Goal: Task Accomplishment & Management: Manage account settings

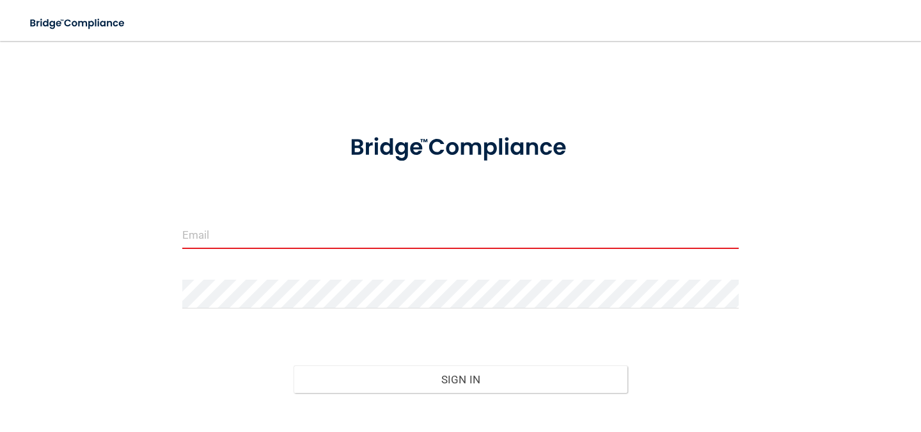
type input "[EMAIL_ADDRESS][DOMAIN_NAME]"
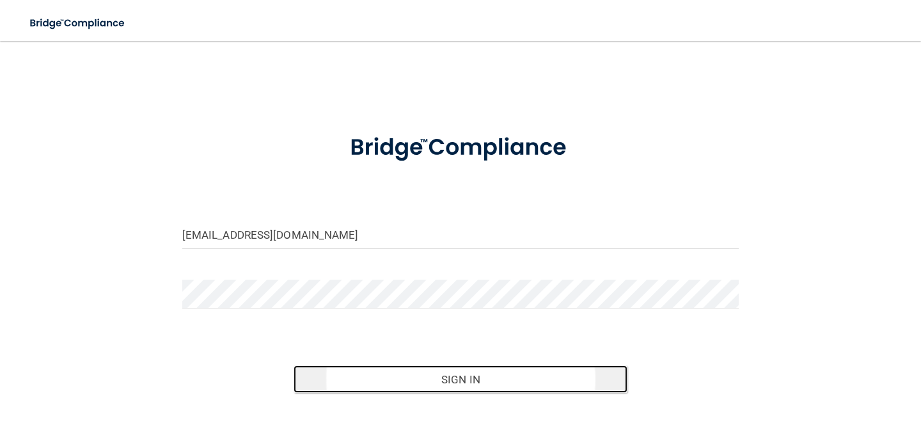
click at [510, 374] on button "Sign In" at bounding box center [460, 379] width 334 height 28
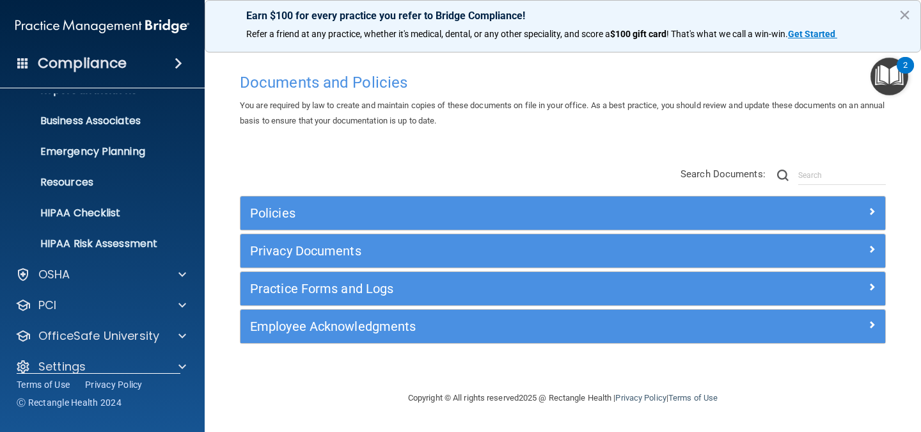
scroll to position [98, 0]
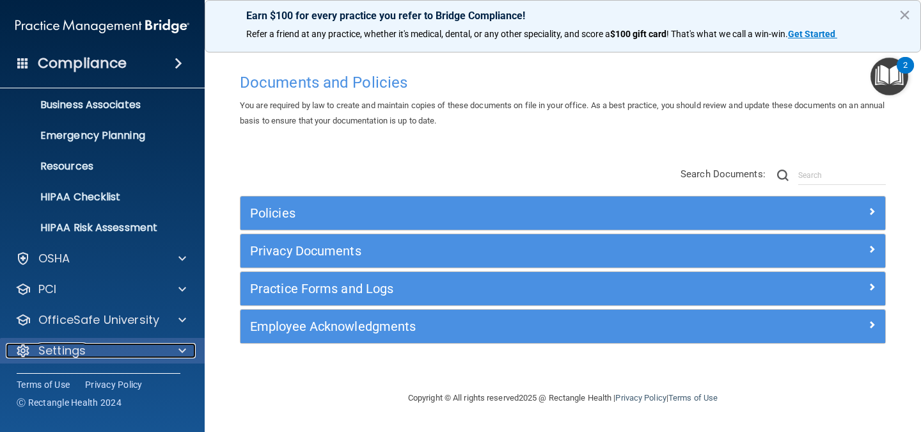
click at [178, 351] on div at bounding box center [180, 350] width 32 height 15
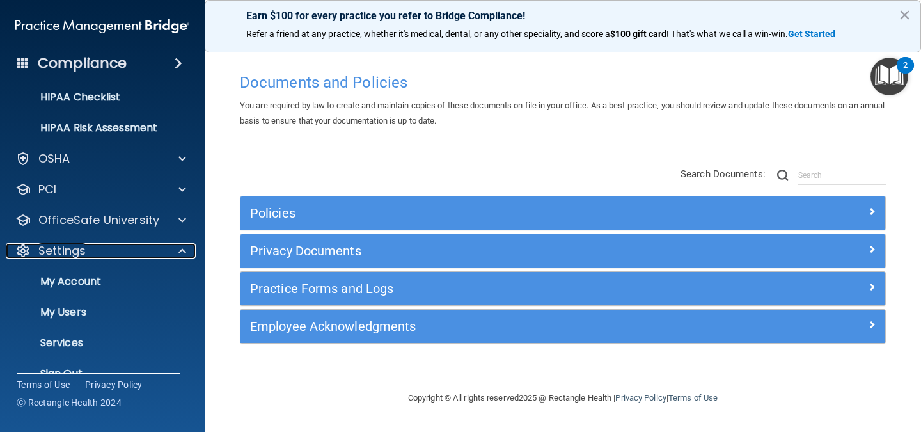
scroll to position [221, 0]
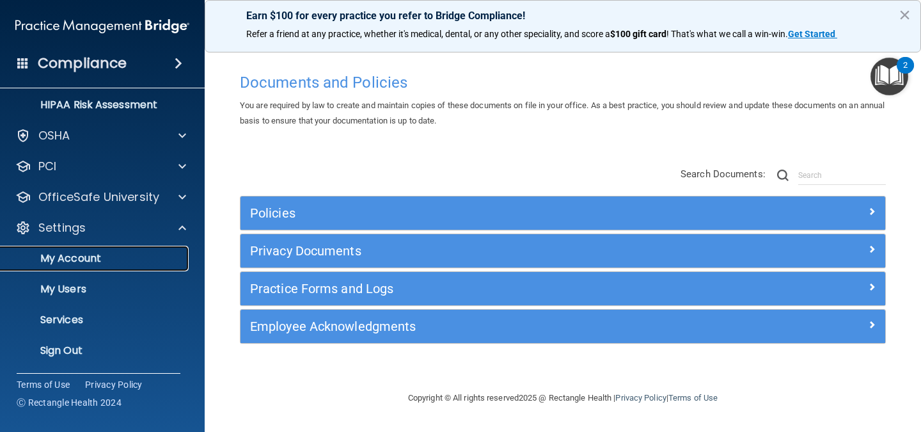
click at [72, 253] on p "My Account" at bounding box center [95, 258] width 175 height 13
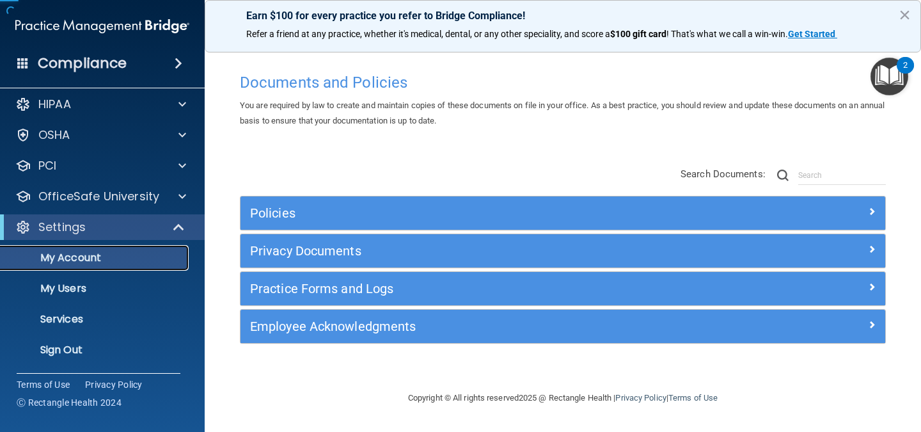
scroll to position [7, 0]
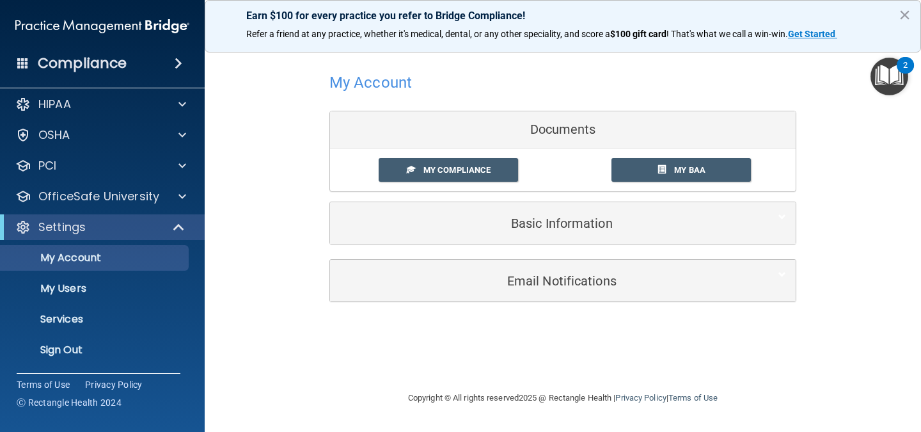
click at [888, 71] on img "Open Resource Center, 2 new notifications" at bounding box center [889, 77] width 38 height 38
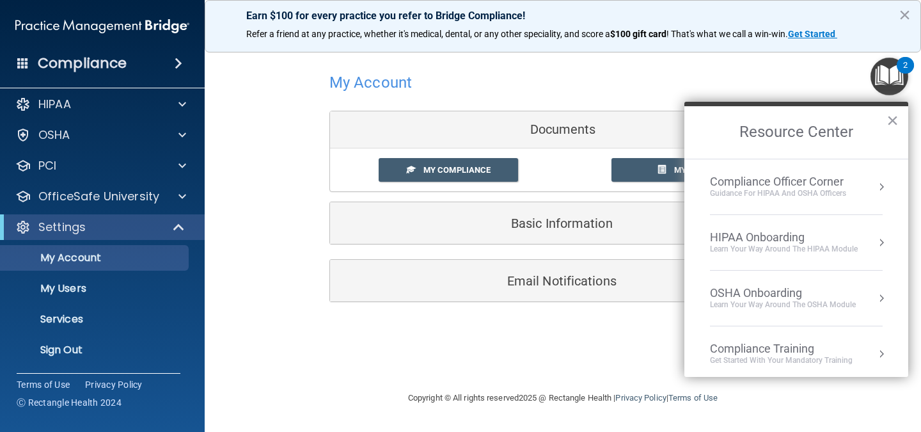
click at [888, 71] on img "Open Resource Center, 2 new notifications" at bounding box center [889, 77] width 38 height 38
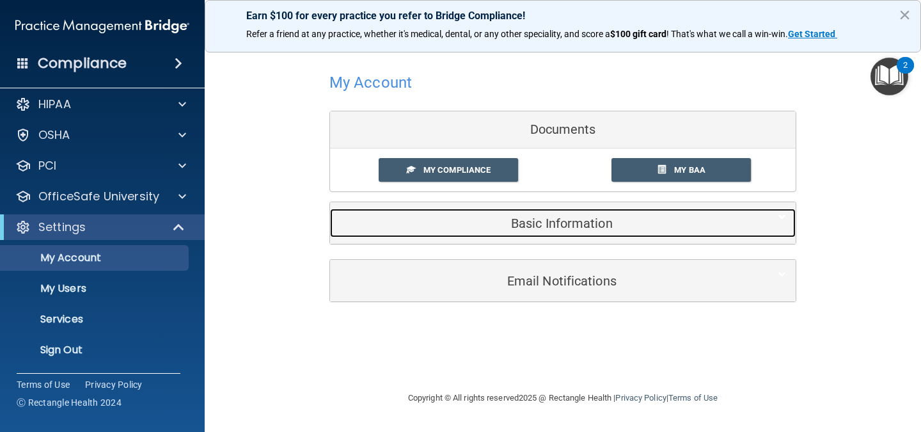
click at [559, 230] on div "Basic Information" at bounding box center [543, 222] width 426 height 29
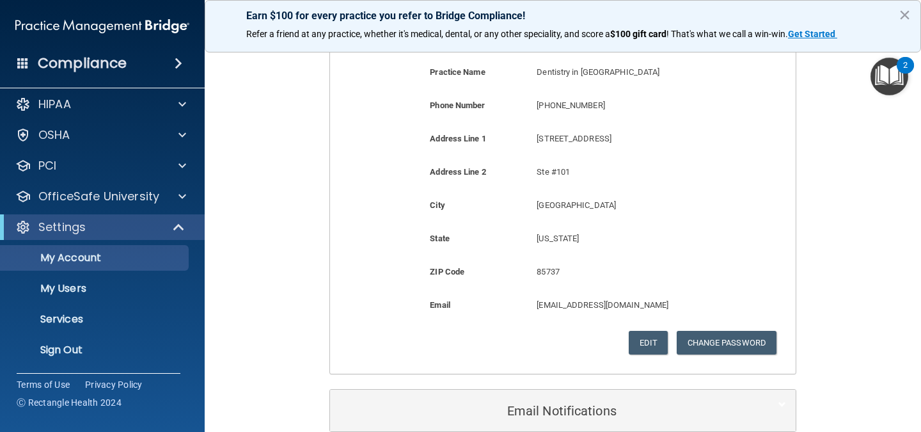
scroll to position [331, 0]
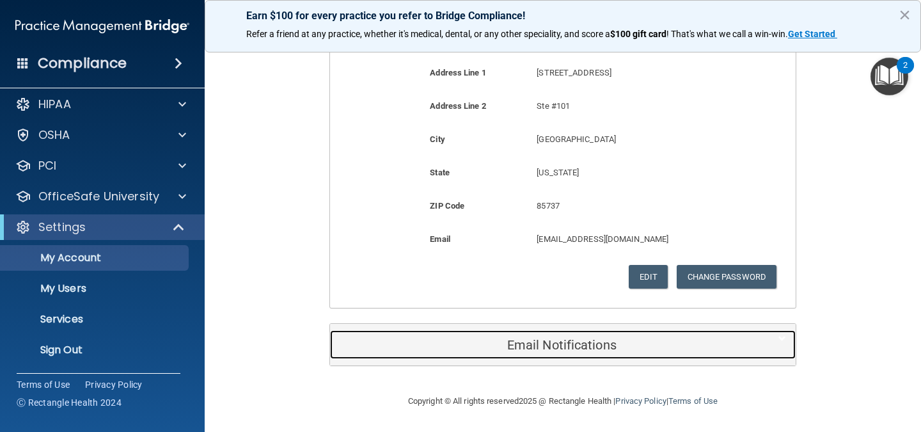
click at [572, 346] on h5 "Email Notifications" at bounding box center [543, 345] width 407 height 14
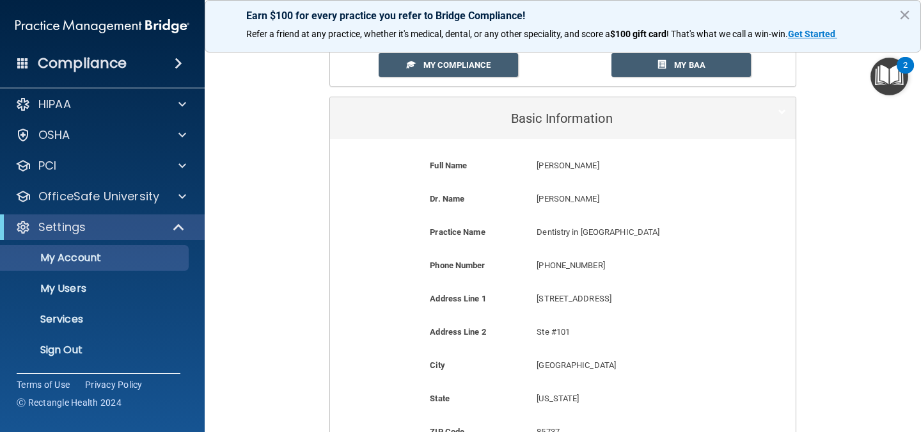
scroll to position [0, 0]
